Goal: Communication & Community: Answer question/provide support

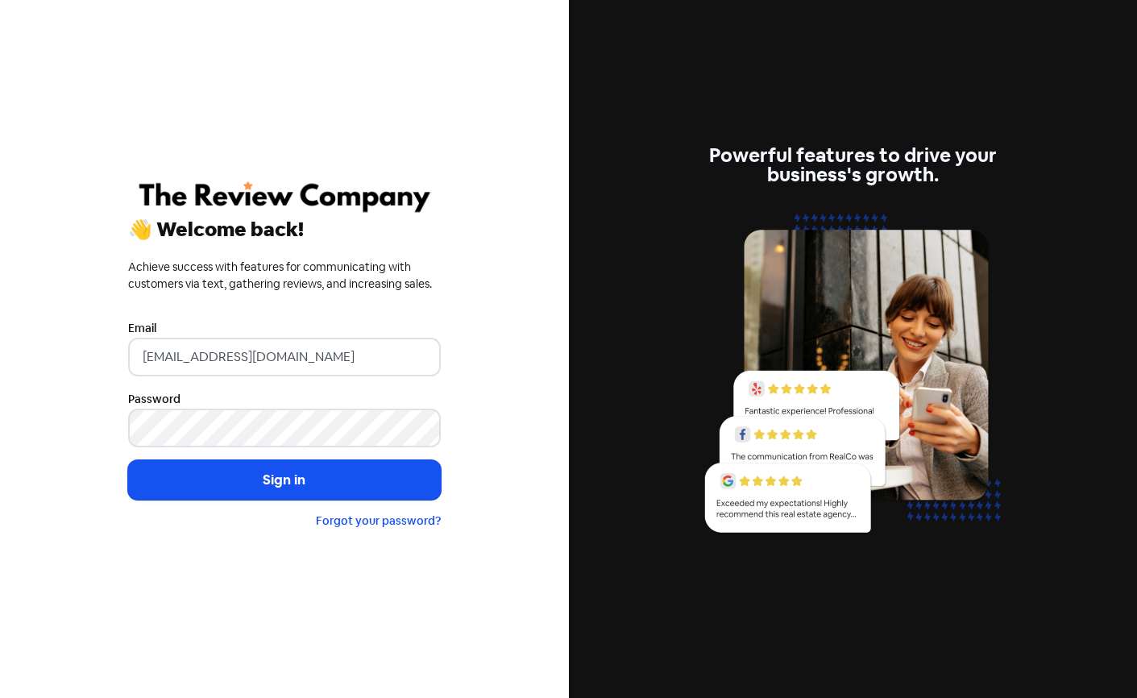
type input "[EMAIL_ADDRESS][DOMAIN_NAME]"
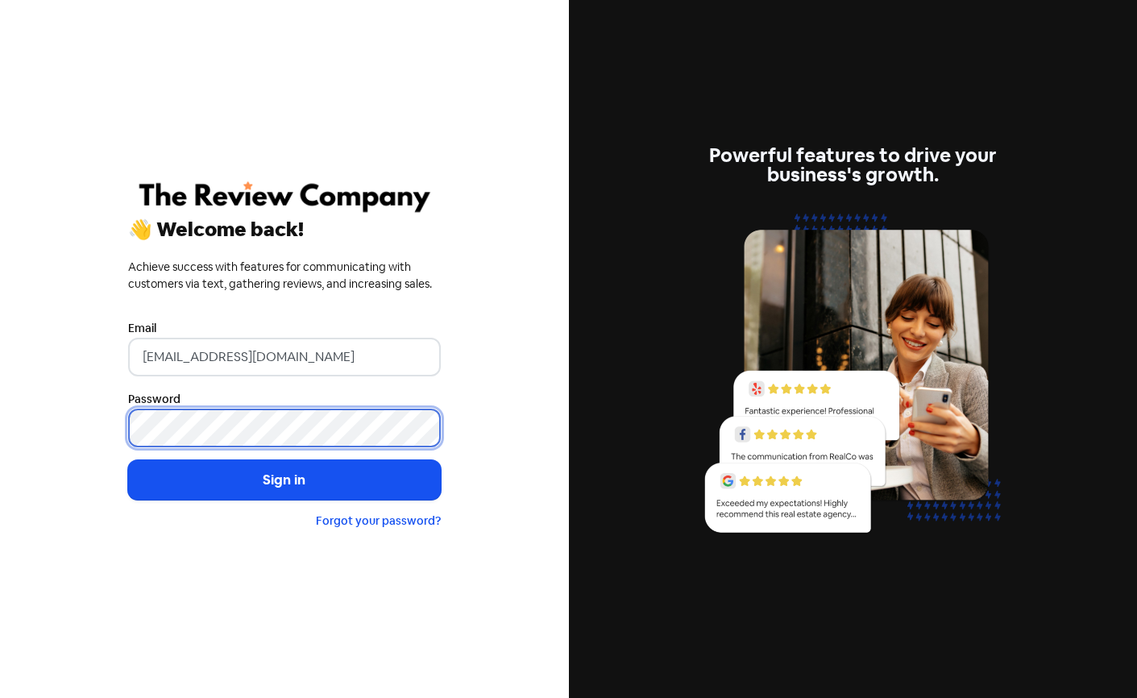
click at [284, 479] on button "Sign in" at bounding box center [284, 480] width 313 height 40
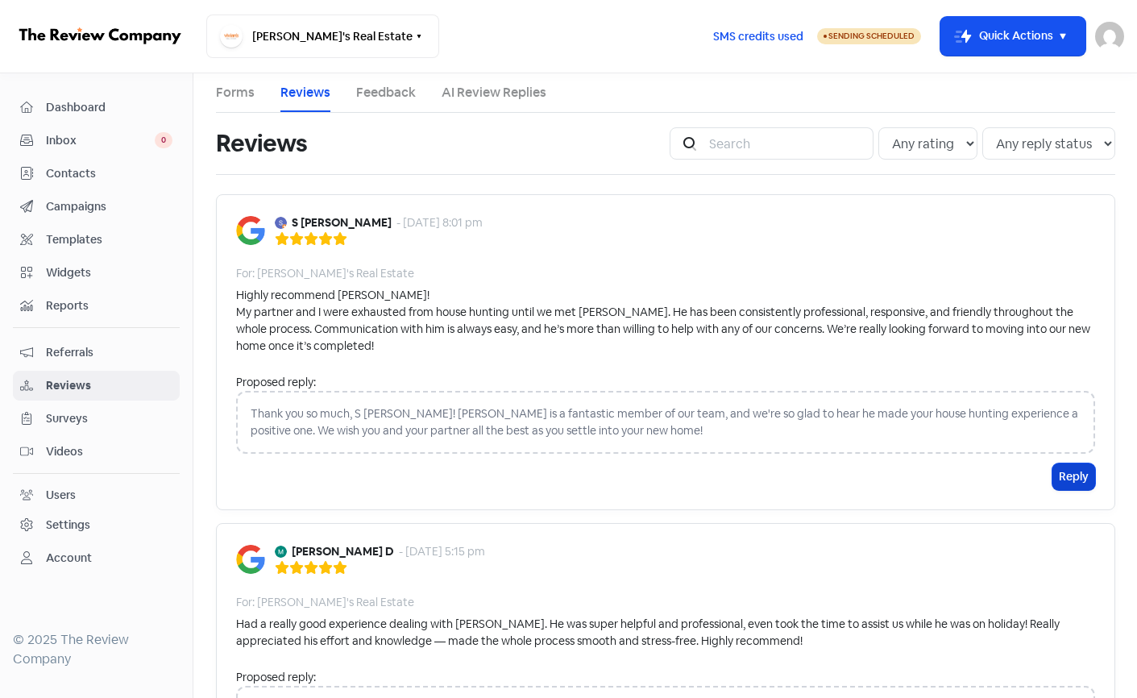
click at [1079, 478] on button "Reply" at bounding box center [1073, 476] width 43 height 27
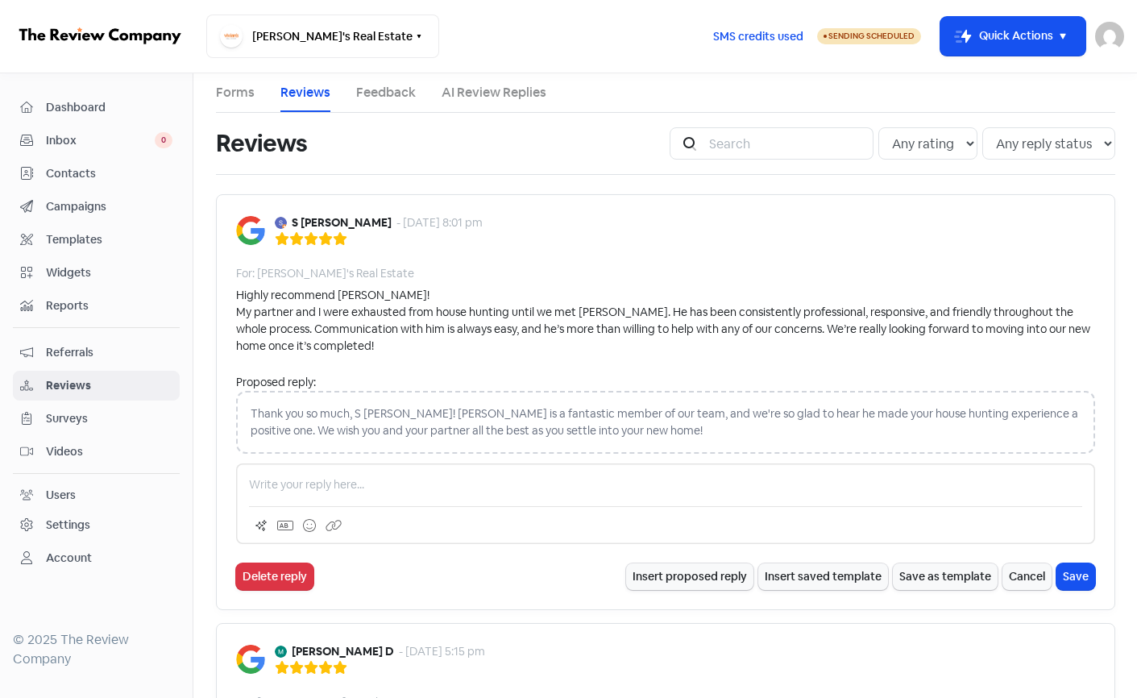
click at [622, 433] on div "Thank you so much, S [PERSON_NAME]! [PERSON_NAME] is a fantastic member of our …" at bounding box center [665, 422] width 859 height 63
click at [692, 574] on button "Insert proposed reply" at bounding box center [689, 576] width 127 height 27
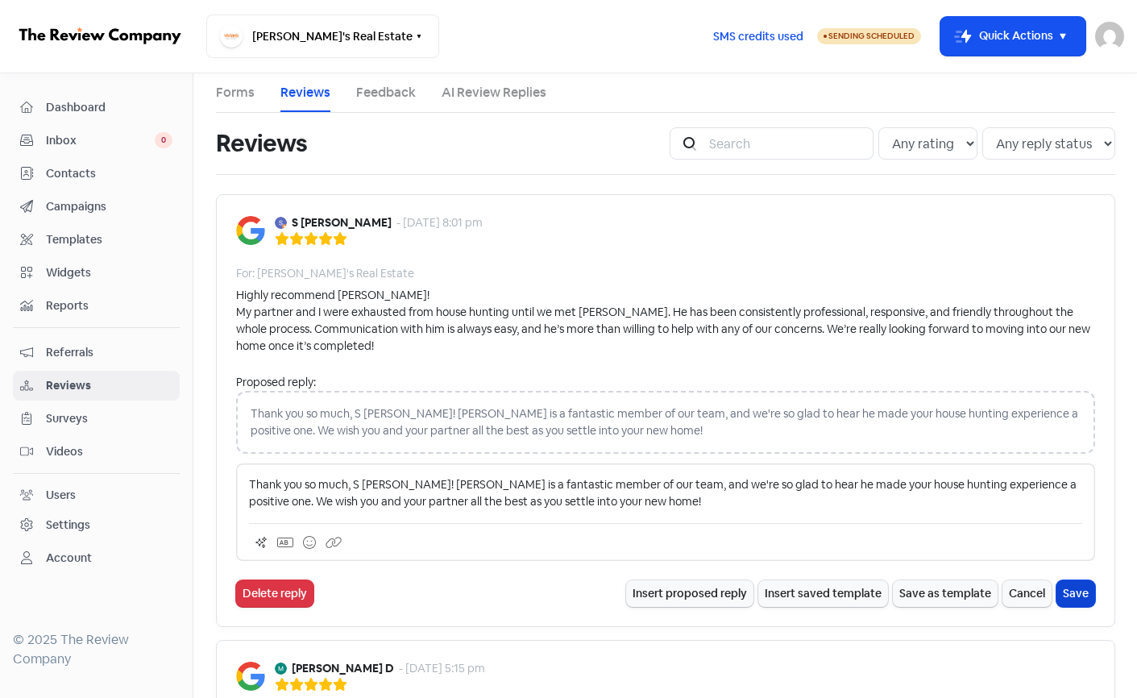
click at [1075, 592] on button "Save" at bounding box center [1075, 593] width 39 height 27
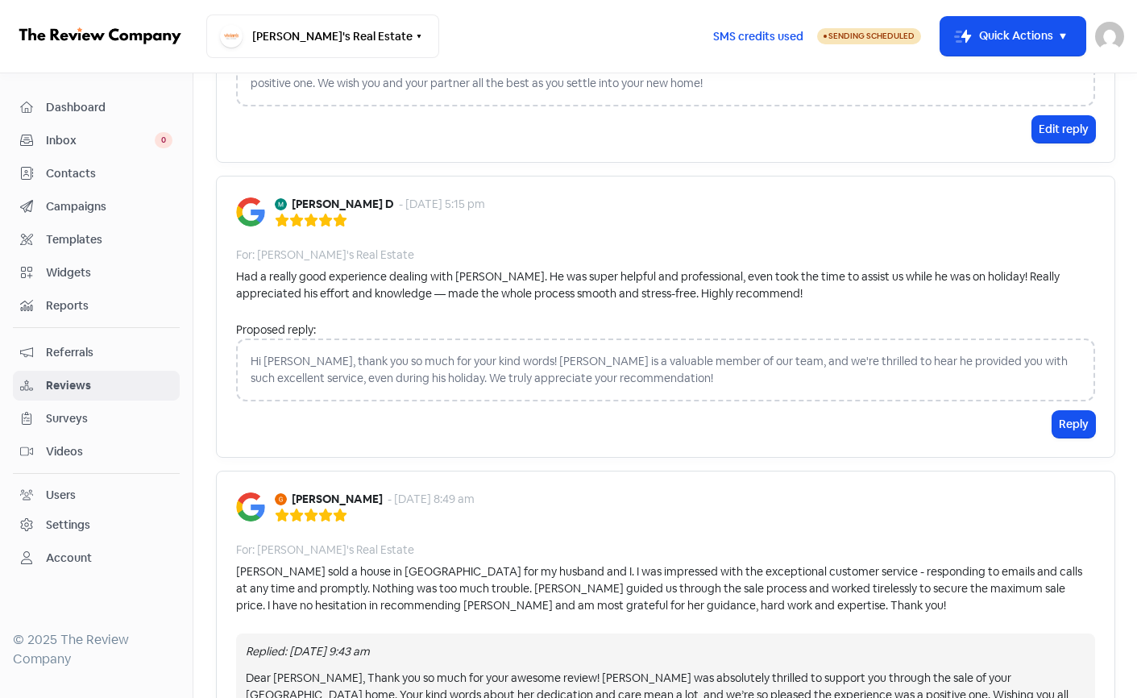
scroll to position [455, 0]
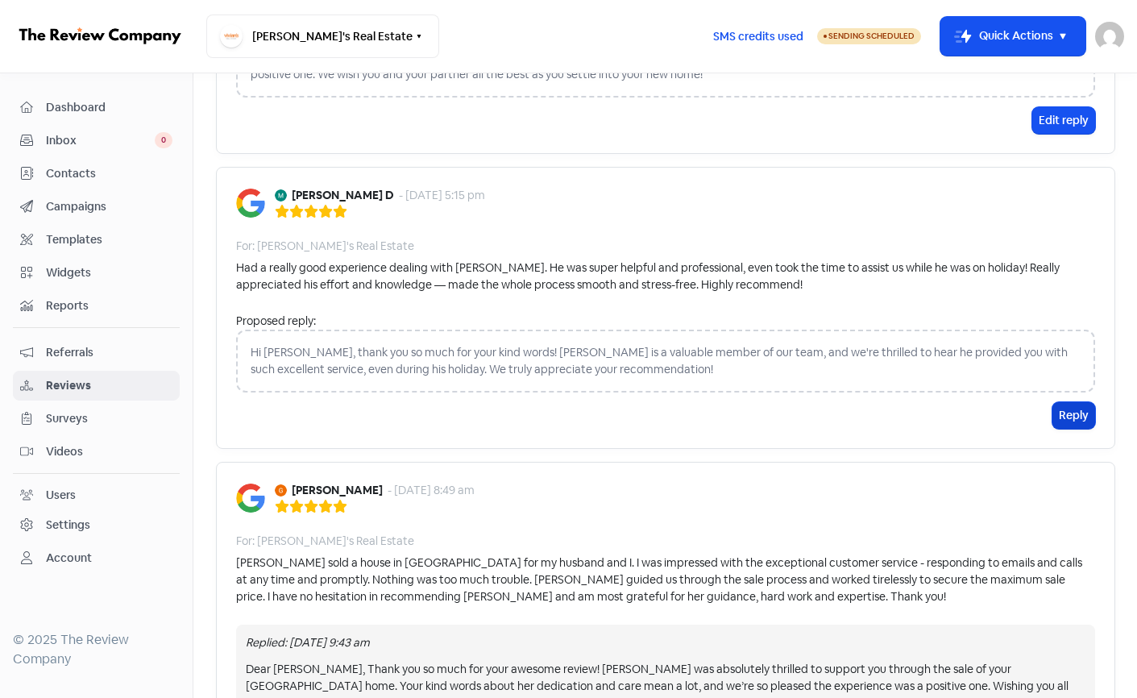
click at [1071, 416] on button "Reply" at bounding box center [1073, 415] width 43 height 27
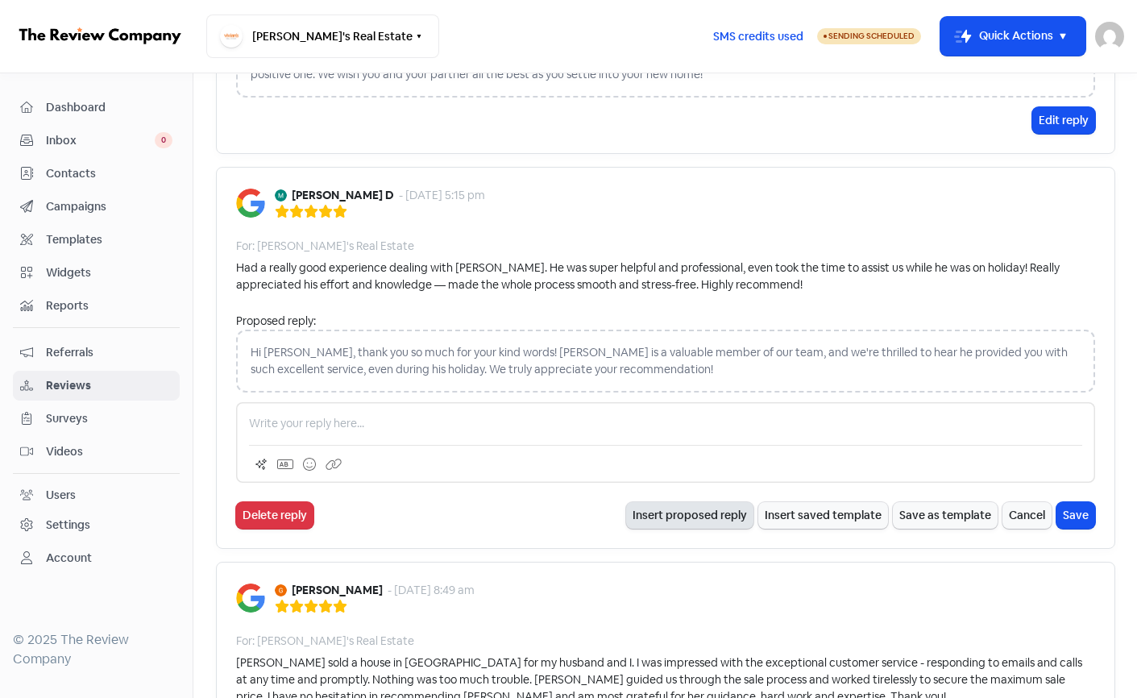
click at [700, 512] on button "Insert proposed reply" at bounding box center [689, 515] width 127 height 27
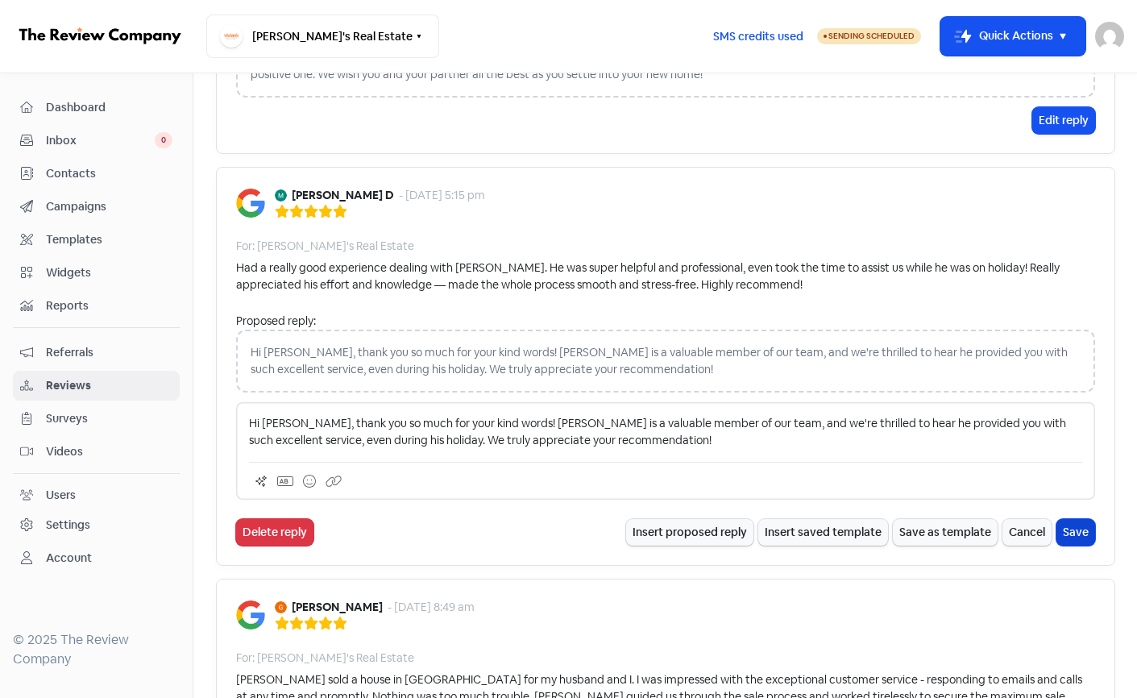
click at [1075, 533] on button "Save" at bounding box center [1075, 532] width 39 height 27
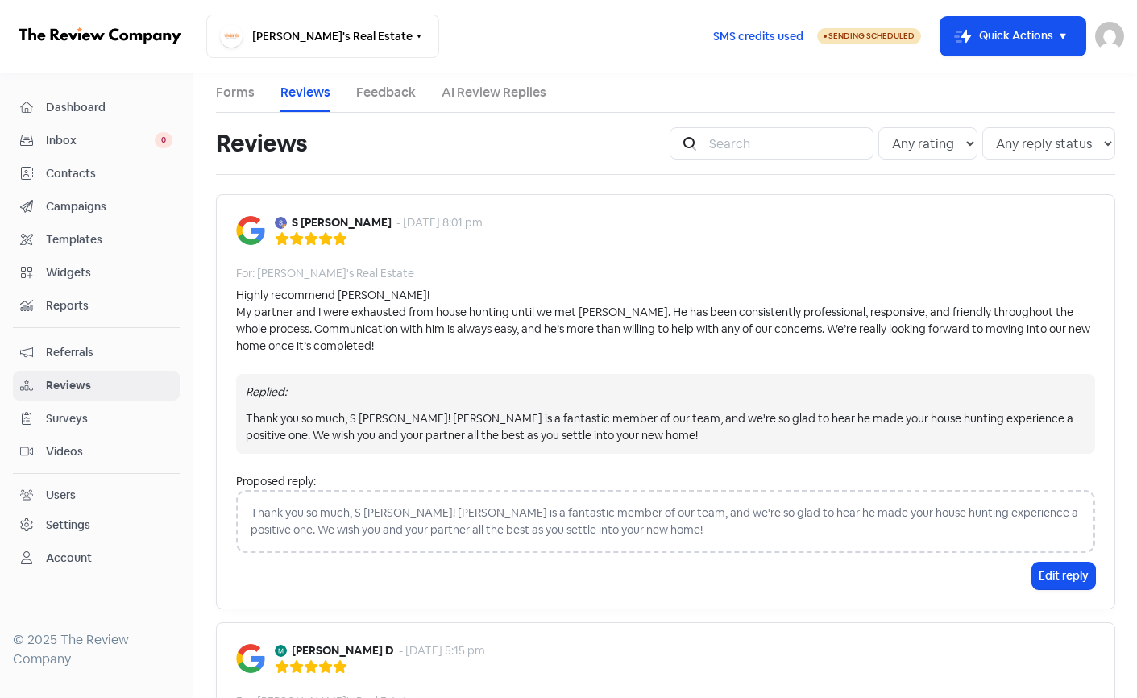
scroll to position [0, 0]
